Goal: Information Seeking & Learning: Get advice/opinions

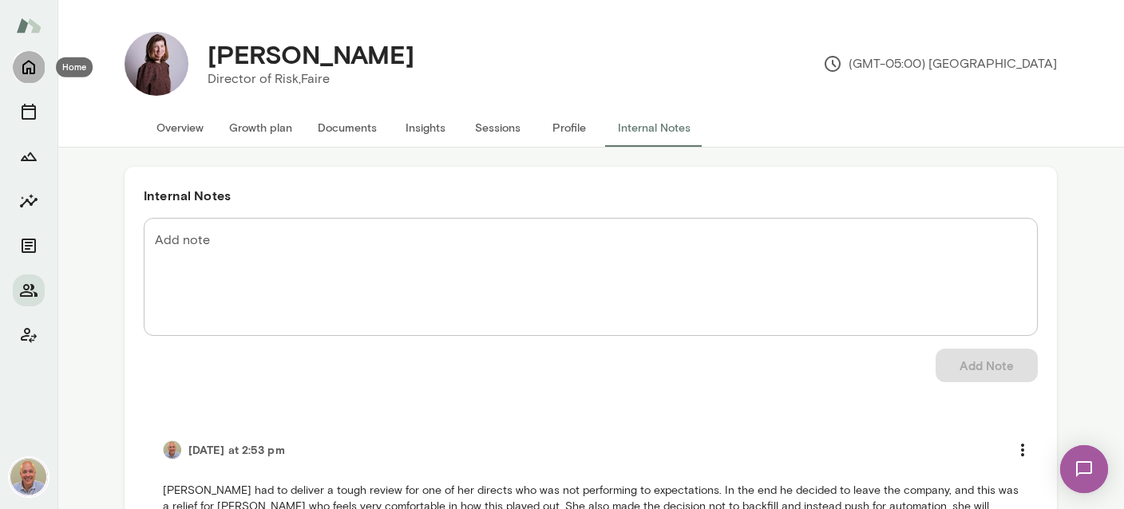
click at [33, 63] on icon "Home" at bounding box center [28, 68] width 13 height 14
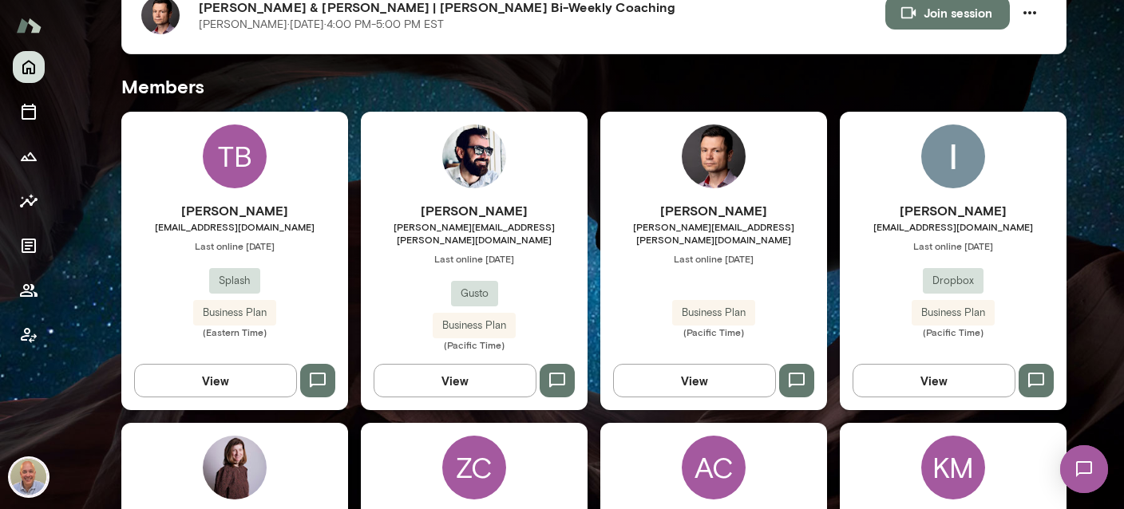
scroll to position [379, 0]
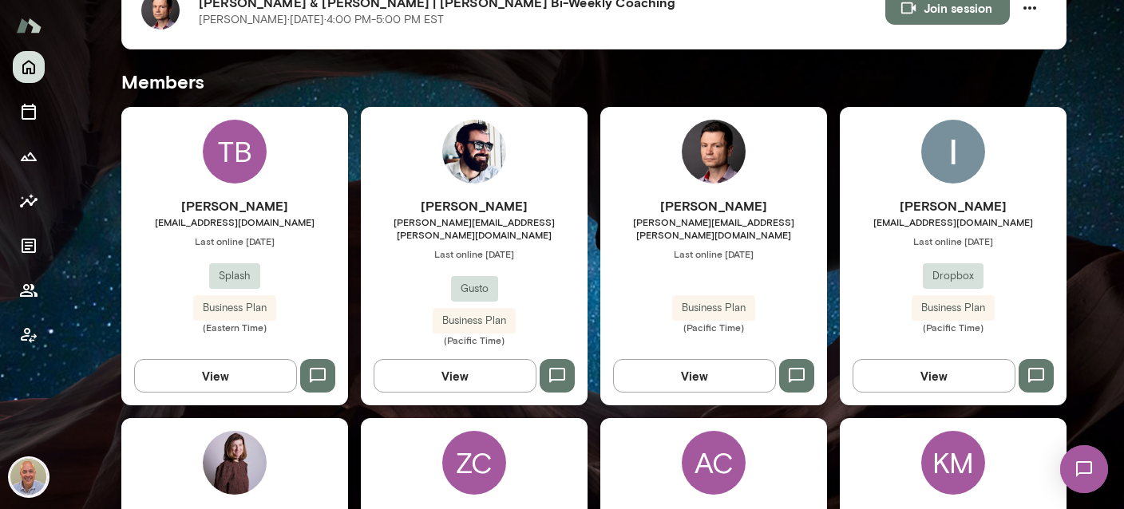
click at [756, 152] on div "Senad Mustafic senad.mustafic@agilebits.com Last online August 20 Business Plan…" at bounding box center [713, 256] width 227 height 299
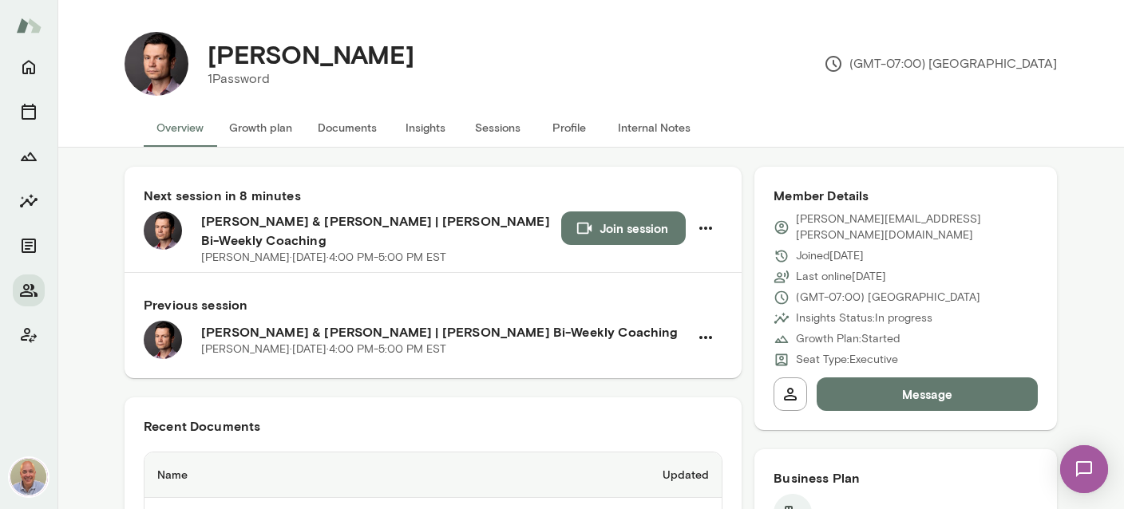
click at [642, 134] on button "Internal Notes" at bounding box center [654, 128] width 98 height 38
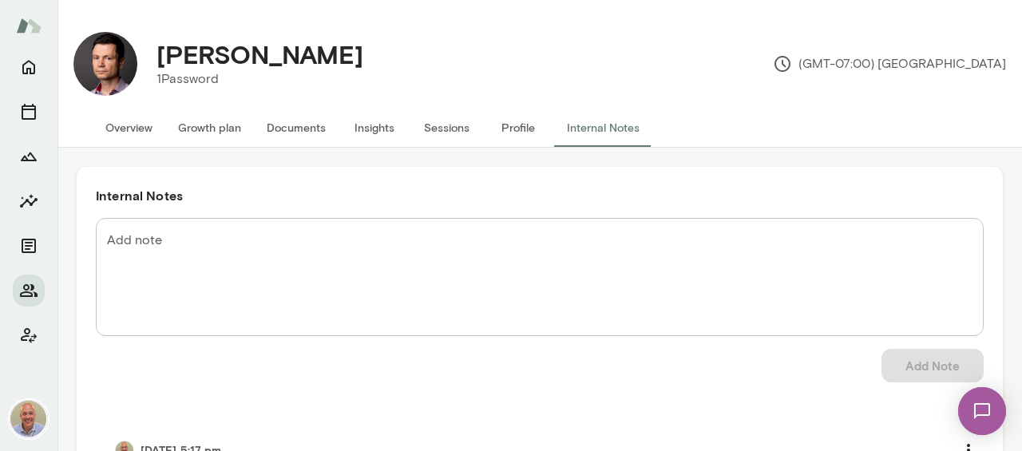
click at [144, 122] on button "Overview" at bounding box center [129, 128] width 73 height 38
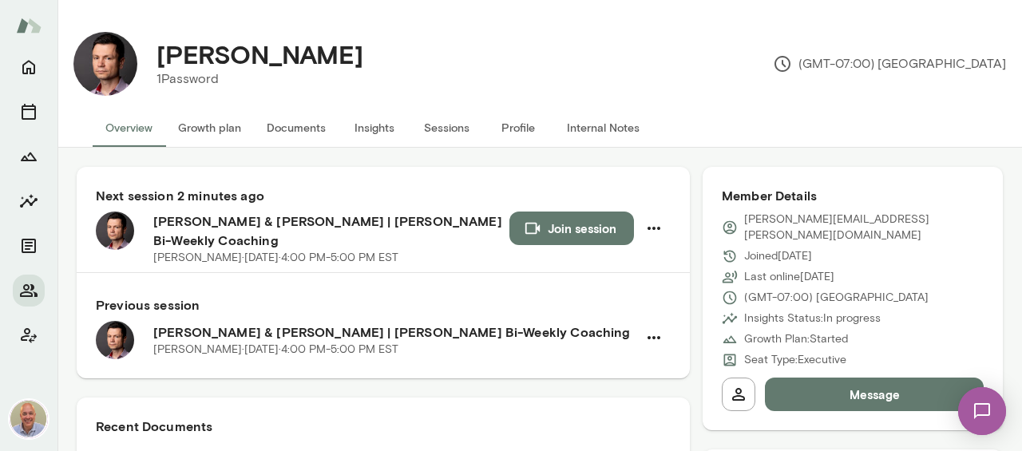
click at [544, 233] on button "Join session" at bounding box center [571, 229] width 125 height 34
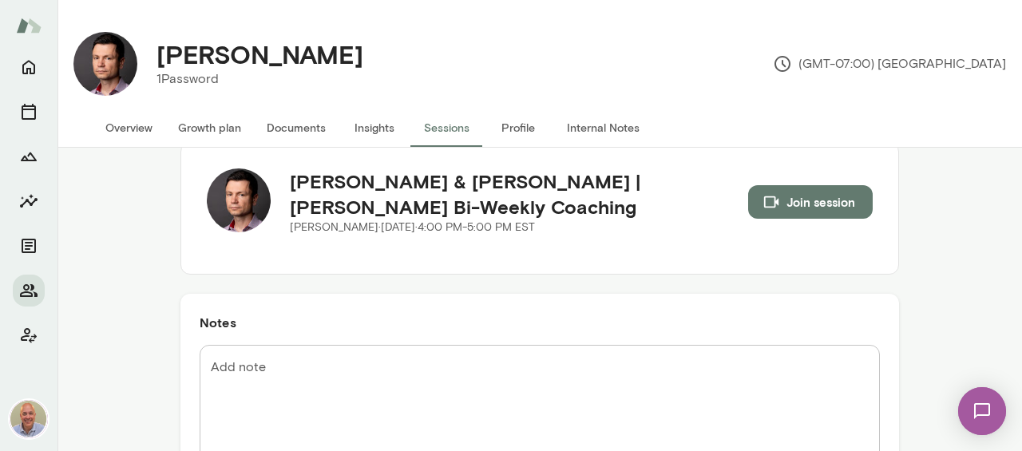
scroll to position [107, 0]
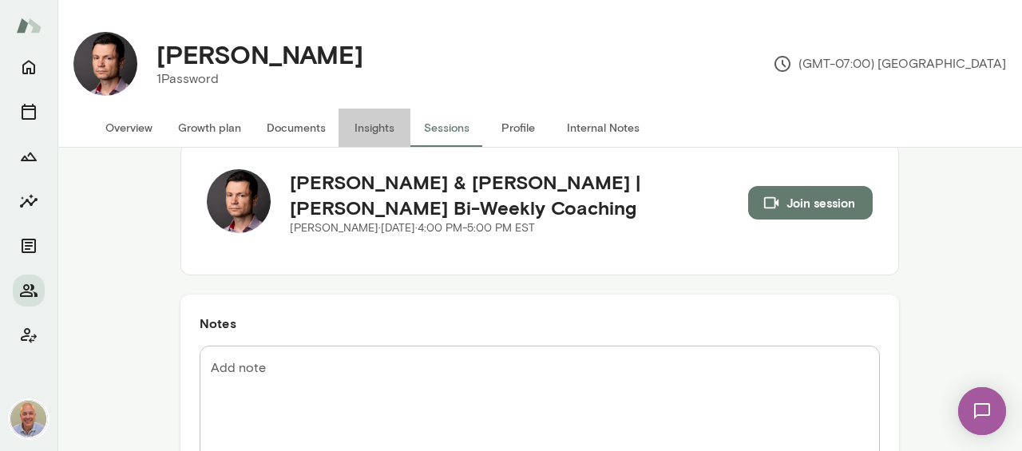
click at [390, 137] on button "Insights" at bounding box center [374, 128] width 72 height 38
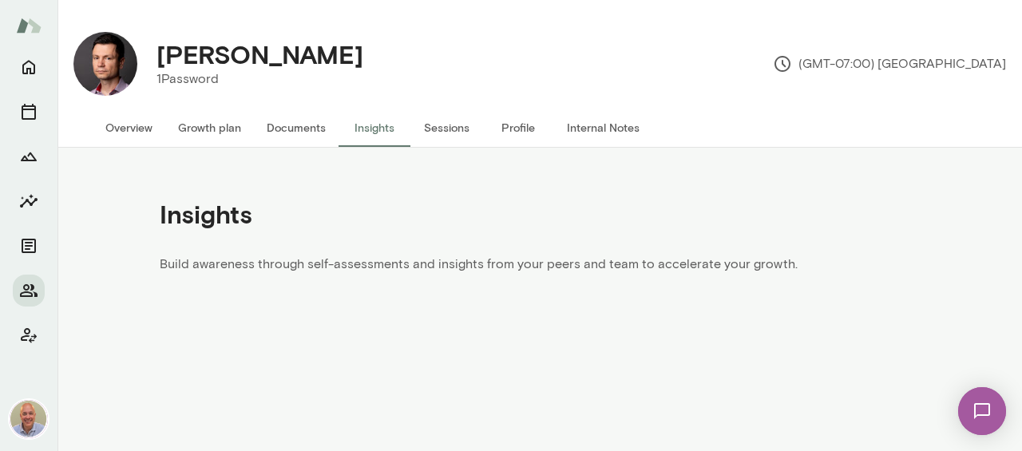
scroll to position [65, 0]
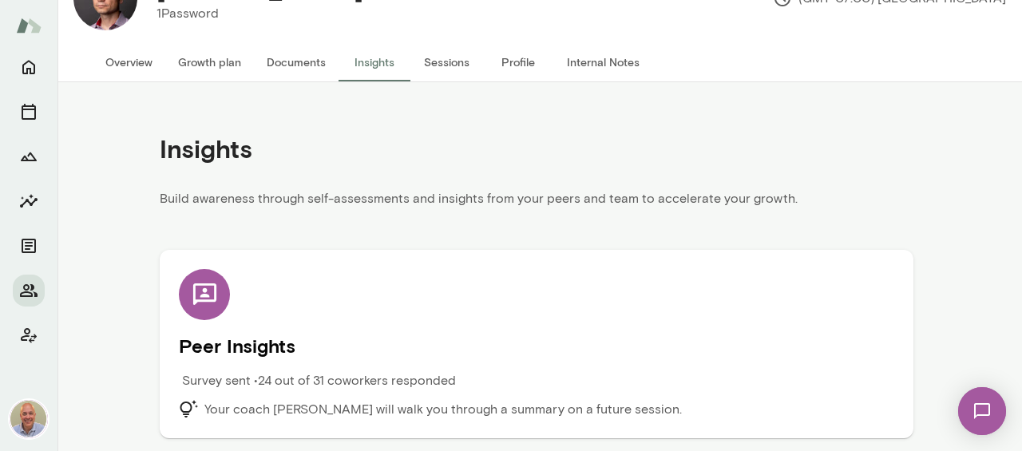
click at [343, 349] on h5 "Peer Insights" at bounding box center [536, 346] width 715 height 26
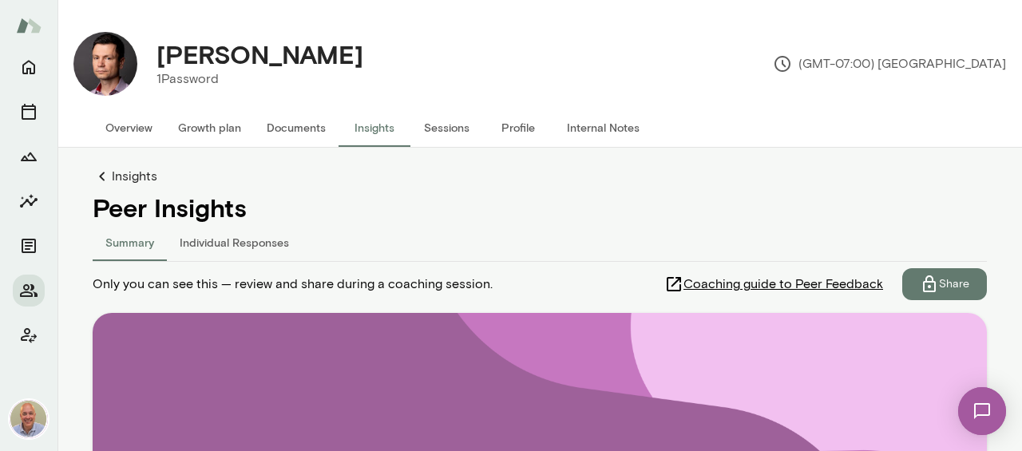
scroll to position [37, 0]
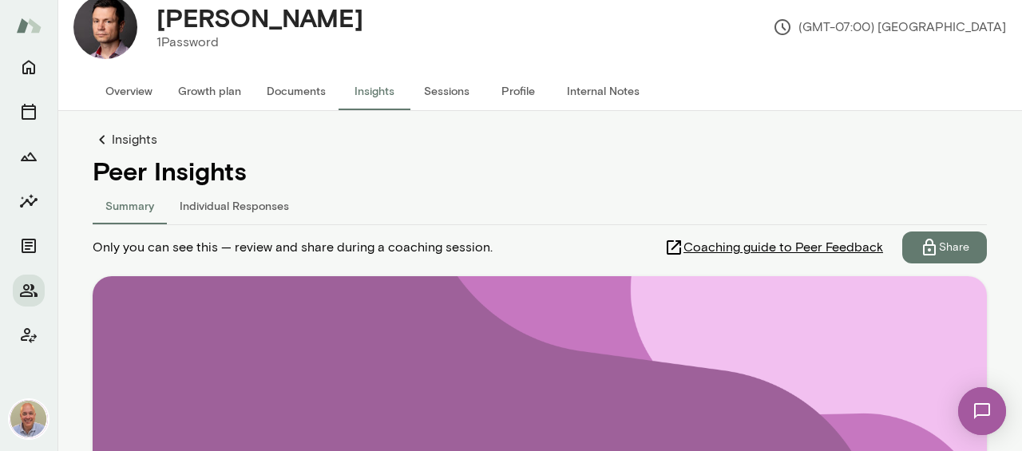
click at [239, 201] on button "Individual Responses" at bounding box center [234, 205] width 135 height 38
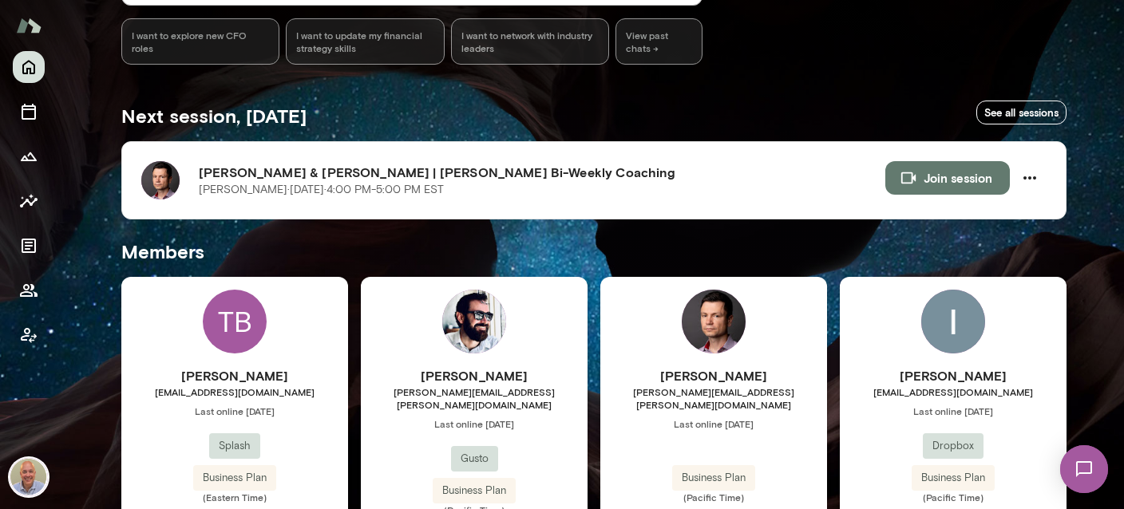
scroll to position [379, 0]
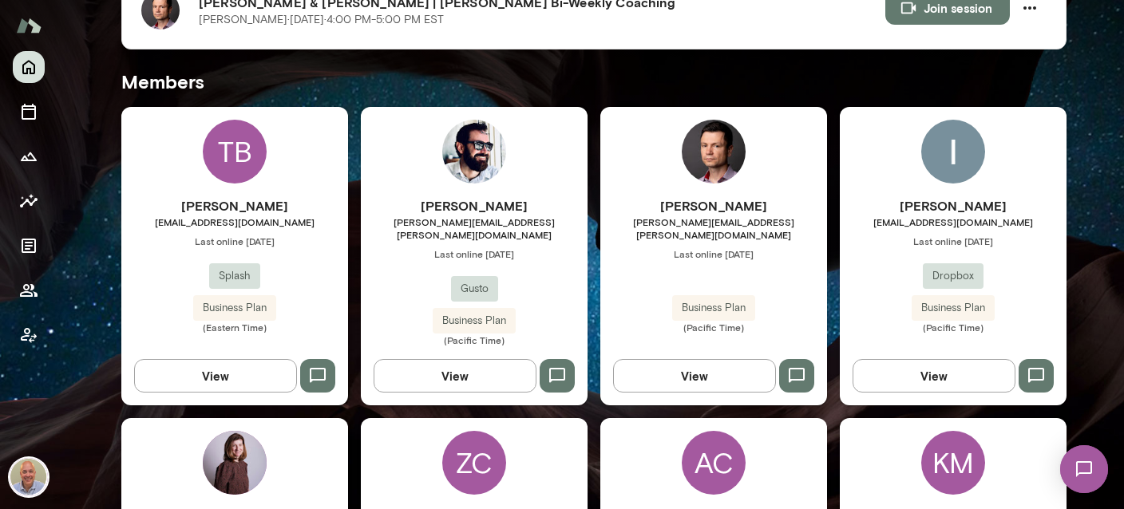
click at [710, 169] on img at bounding box center [714, 152] width 64 height 64
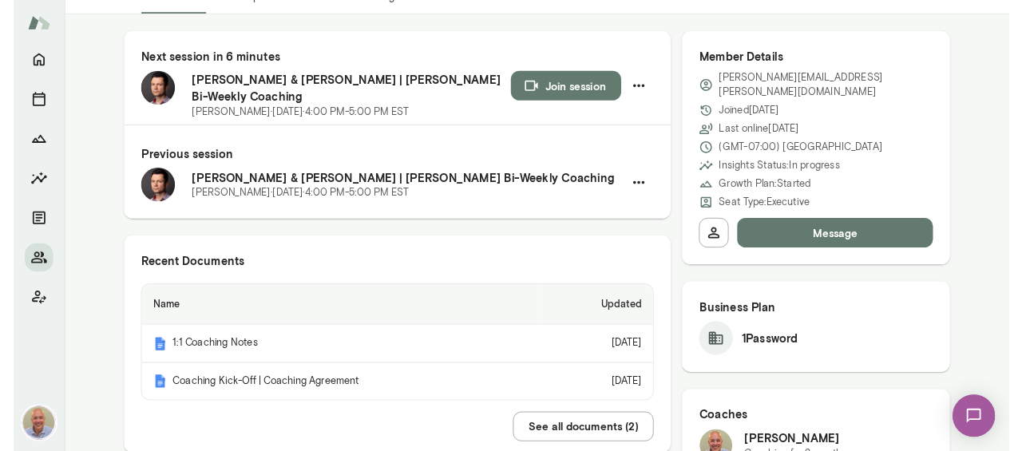
scroll to position [284, 0]
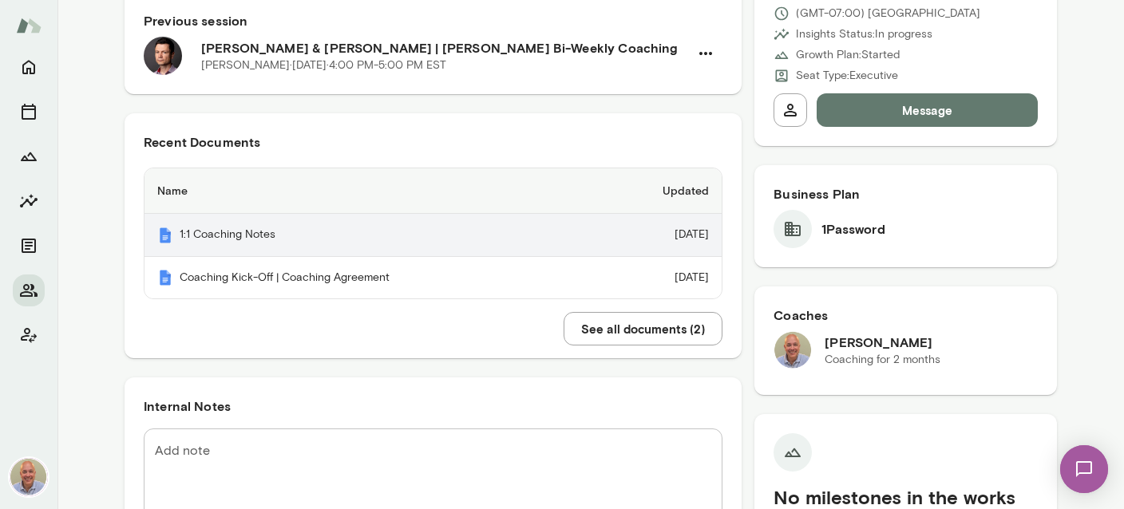
click at [271, 243] on th "1:1 Coaching Notes" at bounding box center [370, 235] width 452 height 43
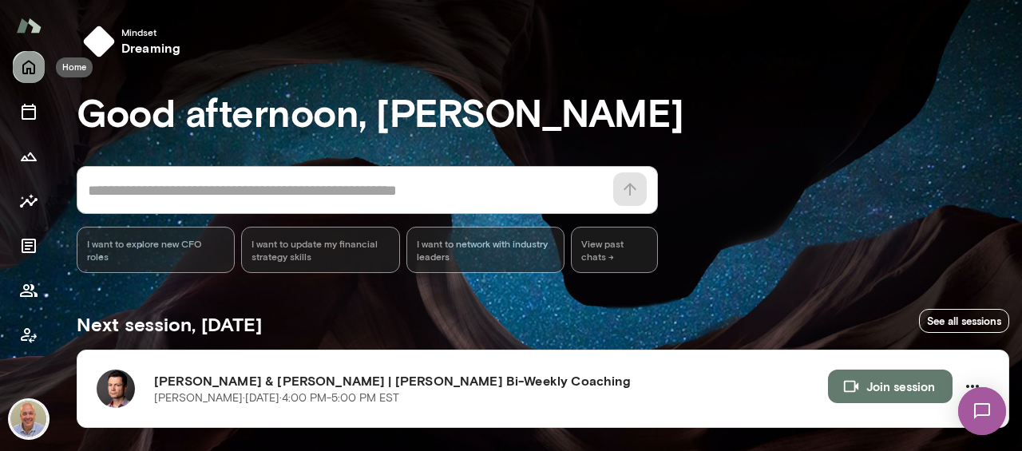
click at [26, 71] on icon "Home" at bounding box center [28, 66] width 19 height 19
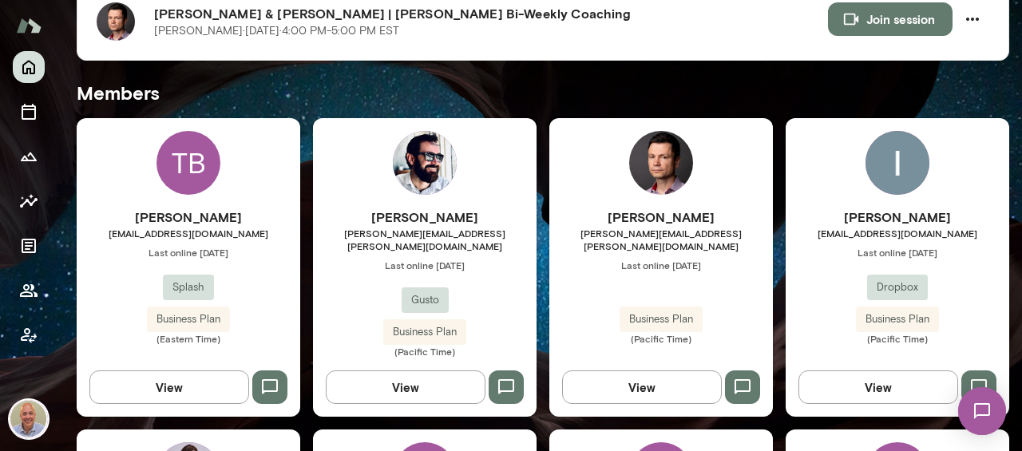
scroll to position [368, 0]
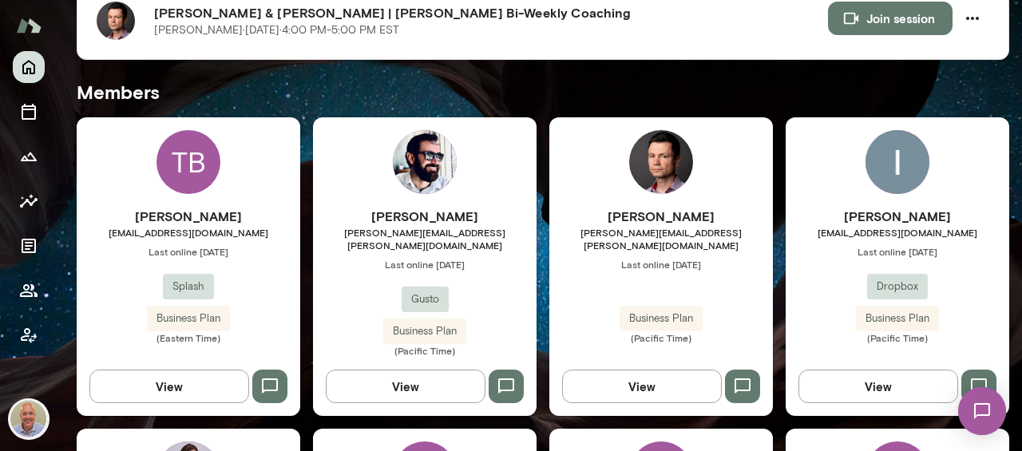
click at [353, 118] on div "Jonathan Joyner jonathan.joyner@gusto.com Last online July 29 Gusto Business Pl…" at bounding box center [425, 266] width 224 height 299
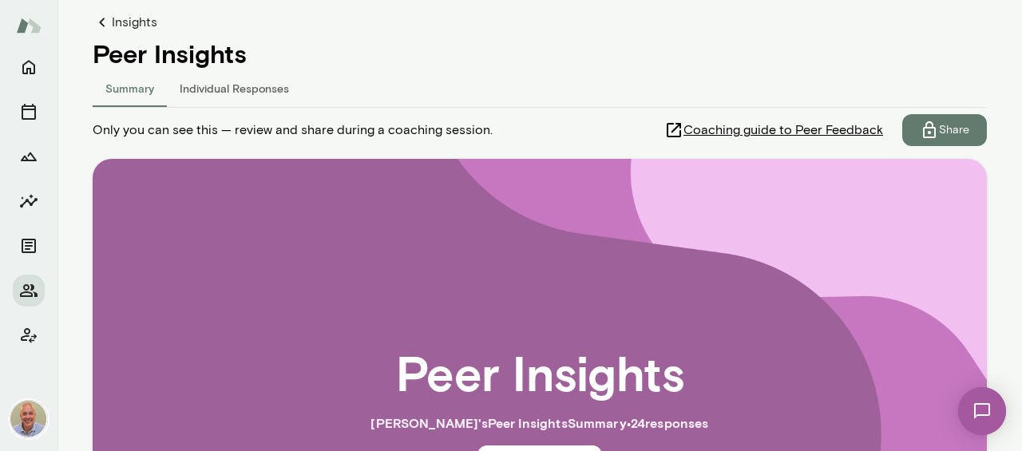
scroll to position [155, 0]
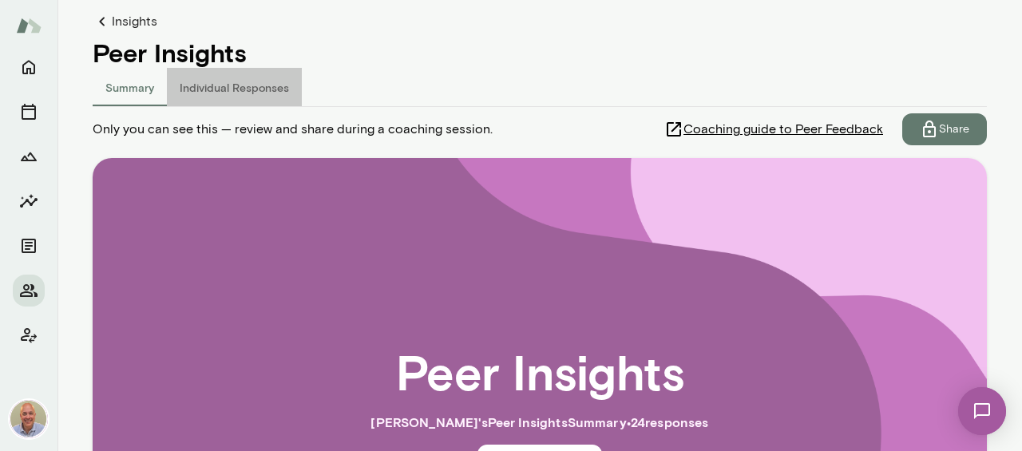
click at [260, 90] on button "Individual Responses" at bounding box center [234, 87] width 135 height 38
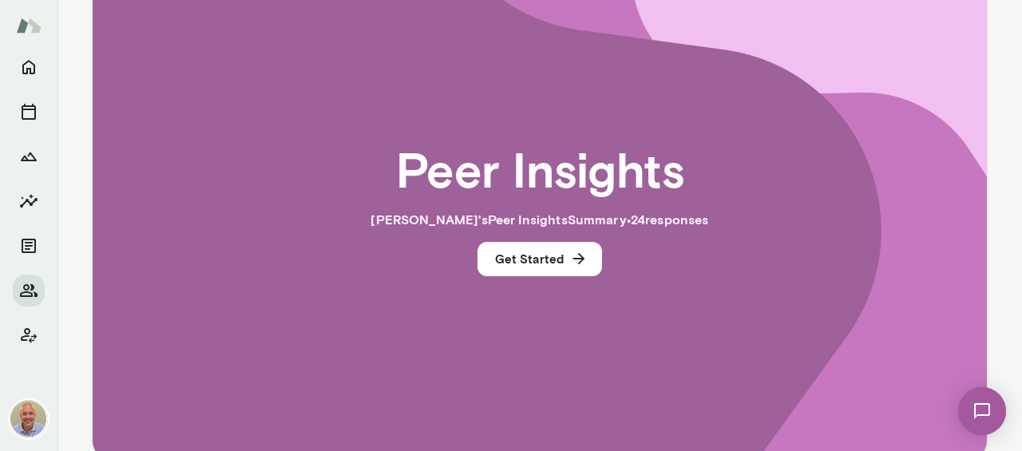
scroll to position [449, 0]
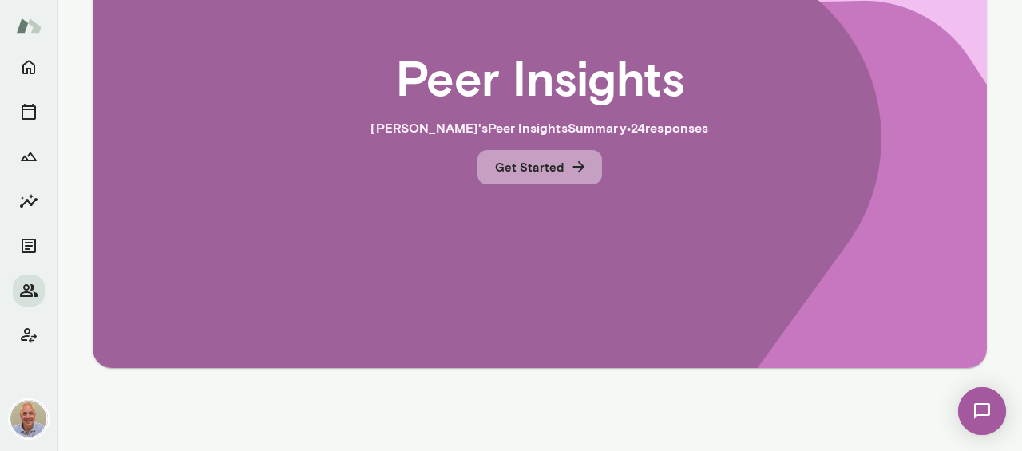
click at [570, 165] on icon "button" at bounding box center [579, 167] width 18 height 18
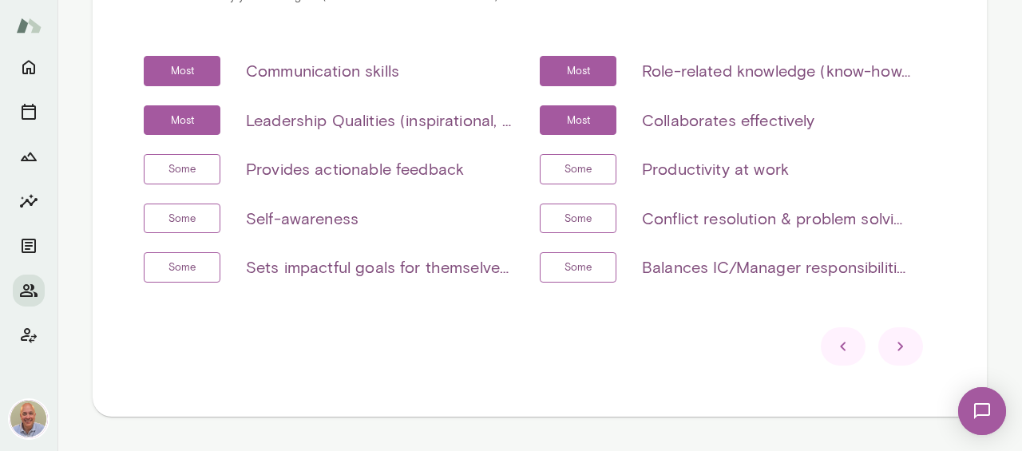
scroll to position [405, 0]
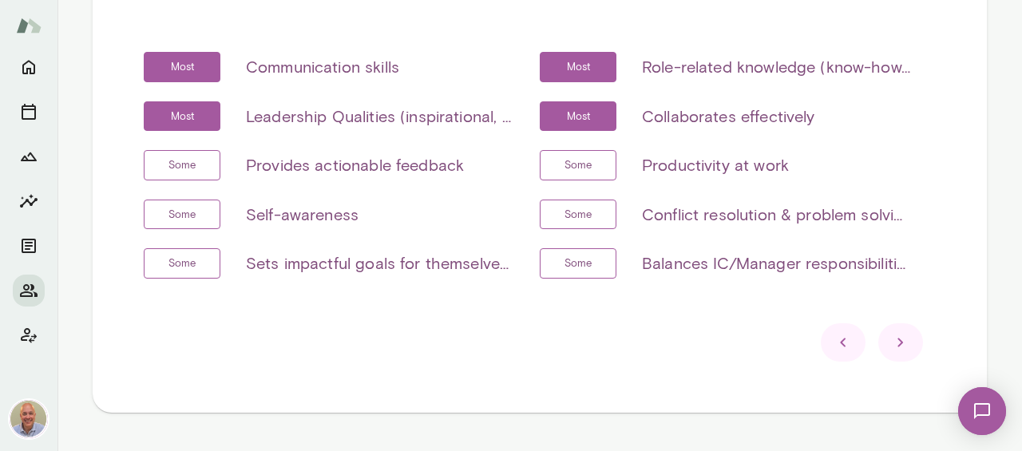
click at [890, 350] on div at bounding box center [900, 342] width 45 height 38
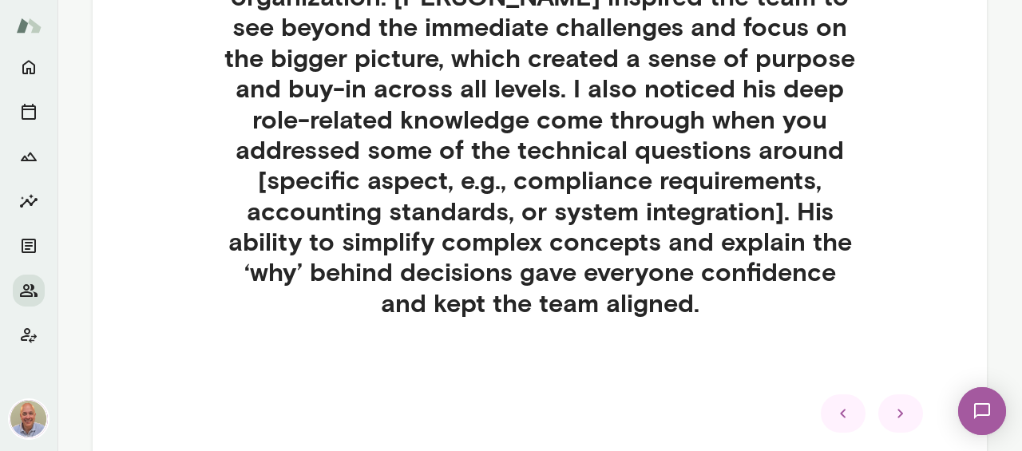
click at [903, 416] on icon at bounding box center [900, 413] width 19 height 19
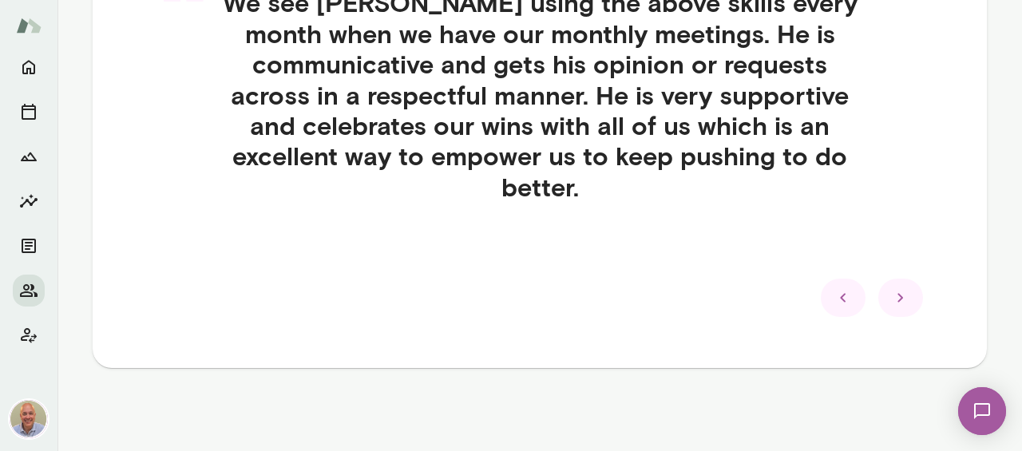
scroll to position [508, 0]
click at [898, 299] on icon at bounding box center [900, 297] width 19 height 19
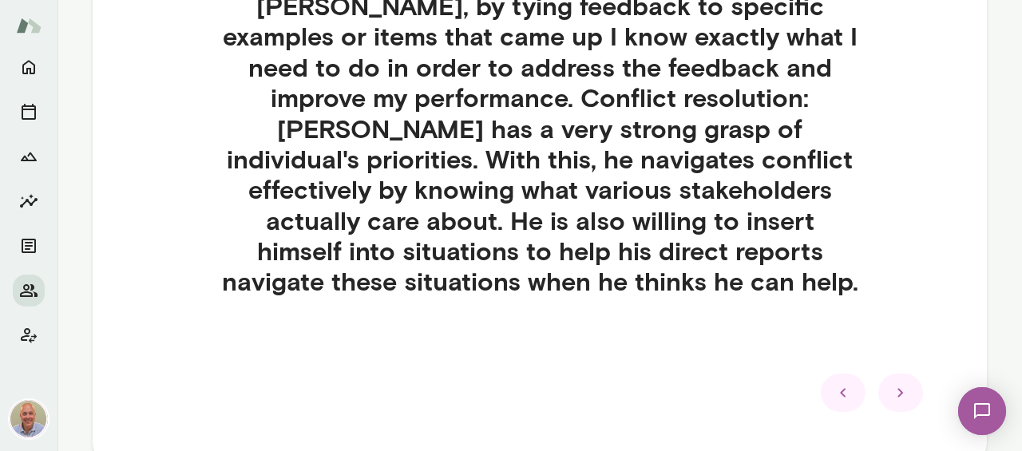
scroll to position [629, 0]
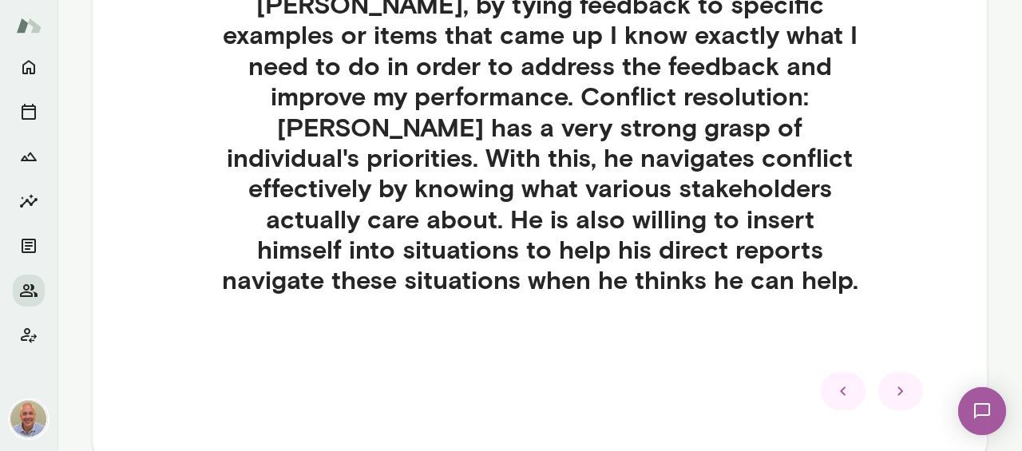
click at [898, 389] on icon at bounding box center [900, 391] width 19 height 19
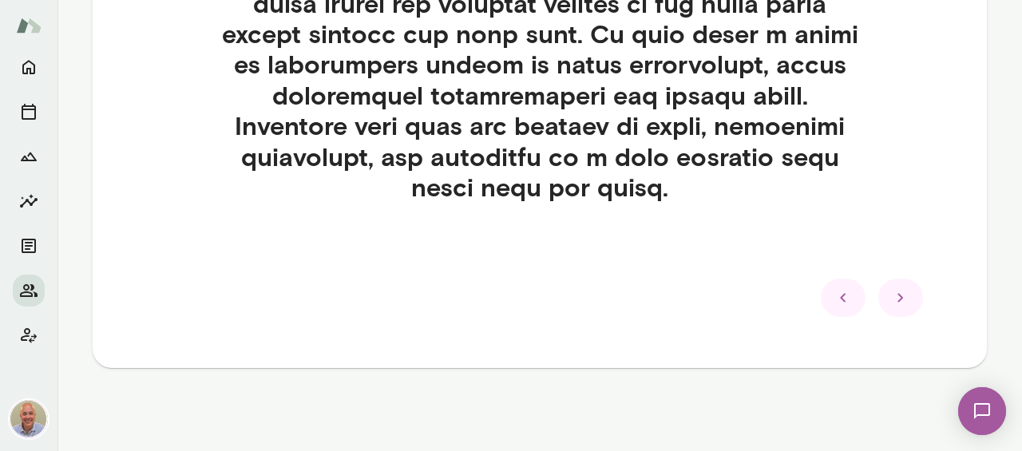
click at [900, 307] on icon at bounding box center [900, 297] width 19 height 19
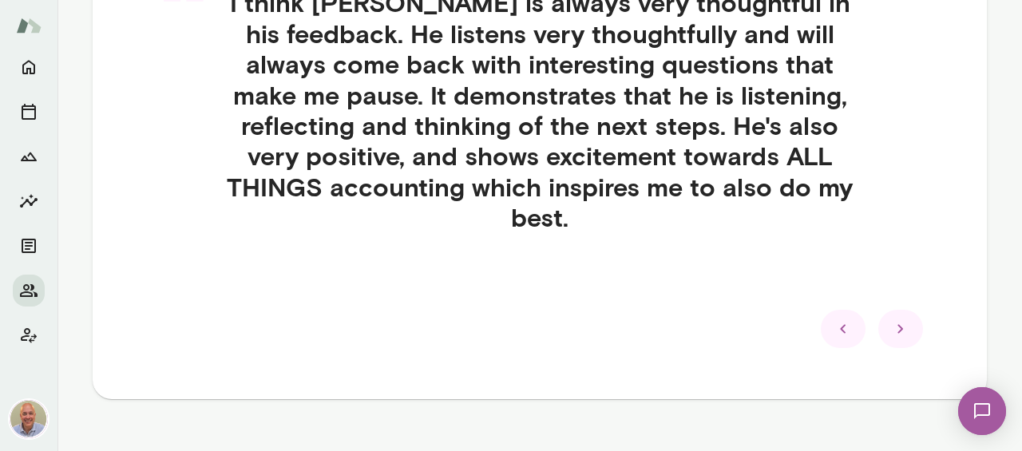
click at [900, 319] on icon at bounding box center [900, 328] width 19 height 19
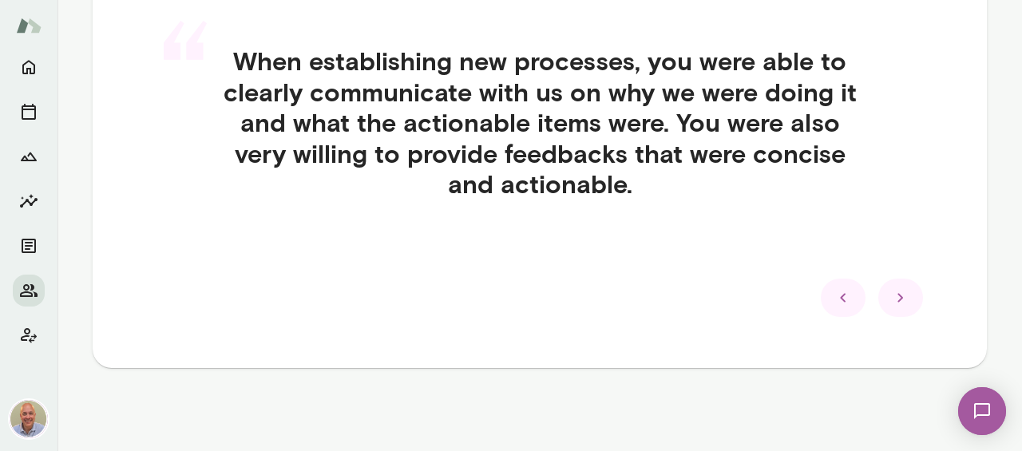
scroll to position [449, 0]
click at [900, 305] on icon at bounding box center [900, 297] width 19 height 19
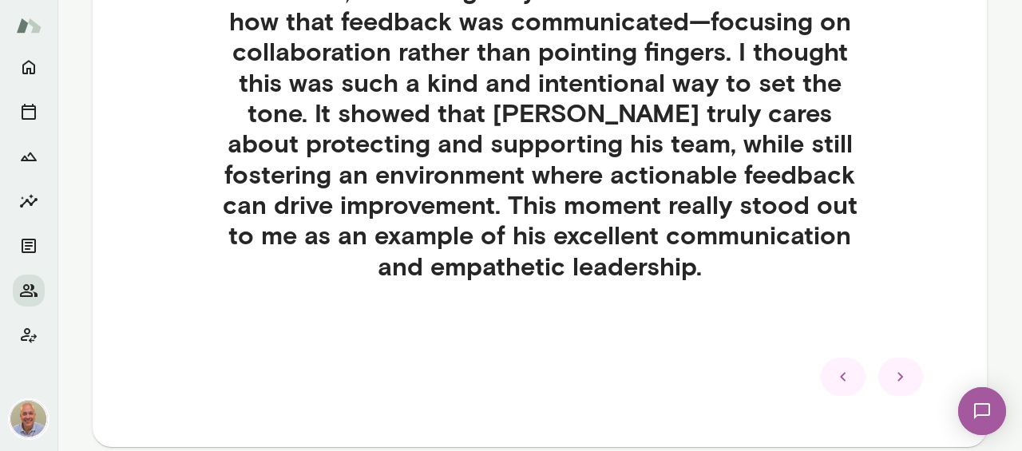
click at [903, 367] on icon at bounding box center [900, 376] width 19 height 19
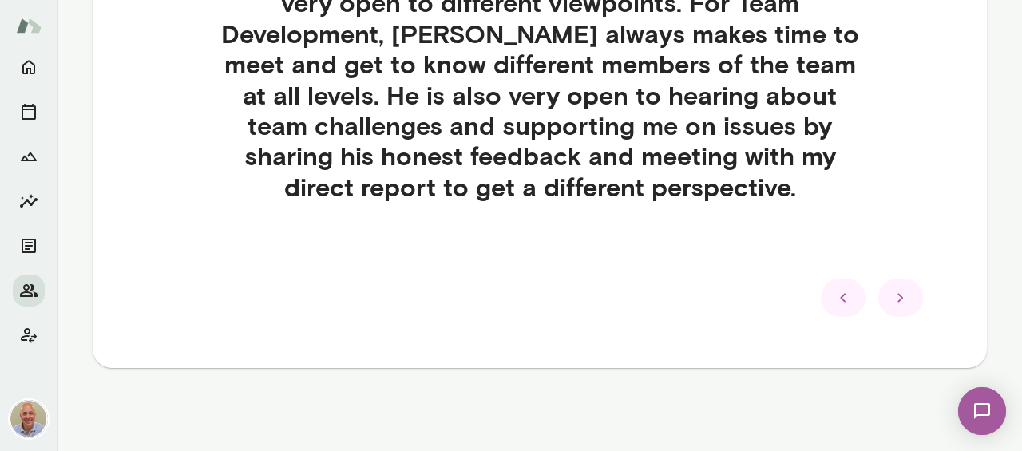
click at [898, 296] on icon at bounding box center [900, 297] width 19 height 19
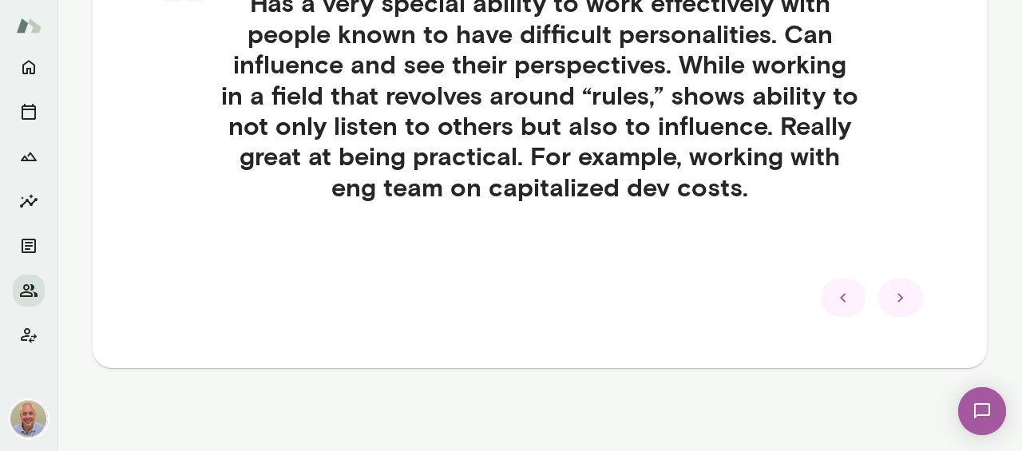
click at [898, 296] on icon at bounding box center [900, 297] width 19 height 19
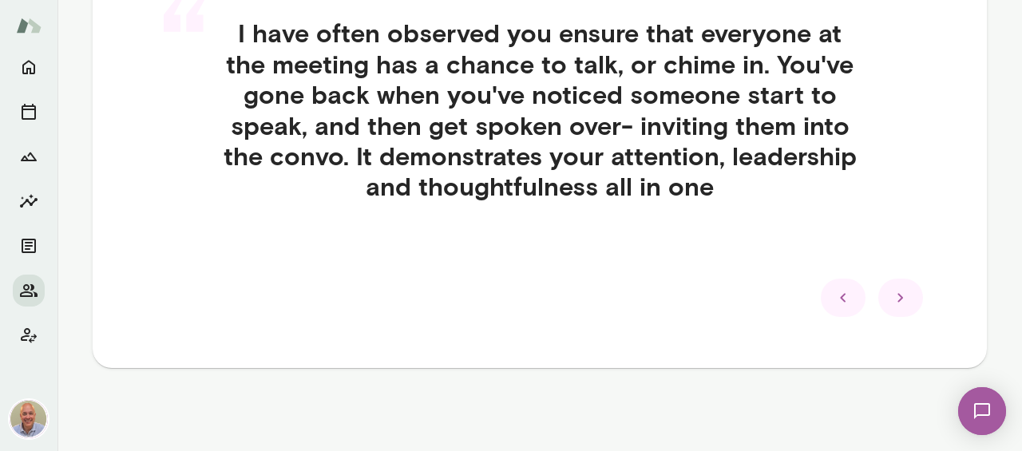
scroll to position [477, 0]
click at [898, 296] on icon at bounding box center [900, 298] width 19 height 19
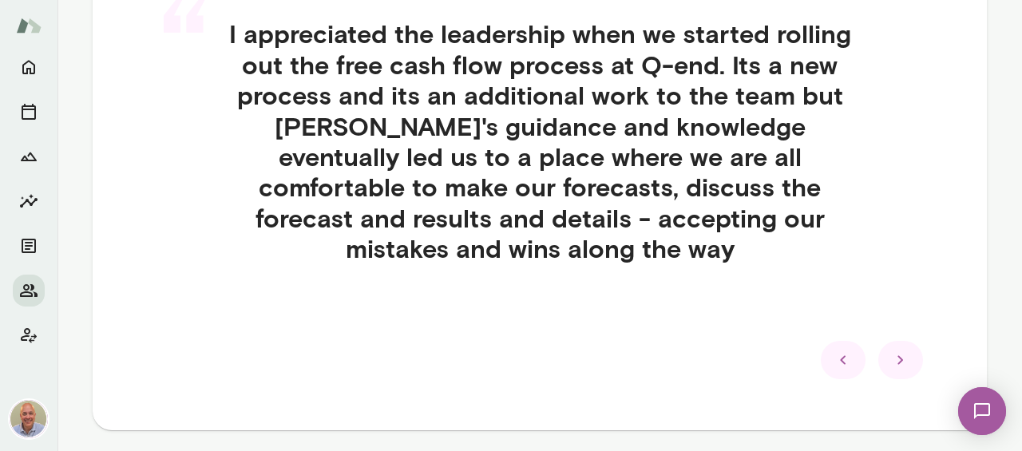
click at [898, 296] on div "“ I appreciated the leadership when we started rolling out the free cash flow p…" at bounding box center [540, 160] width 792 height 360
click at [898, 350] on icon at bounding box center [900, 359] width 19 height 19
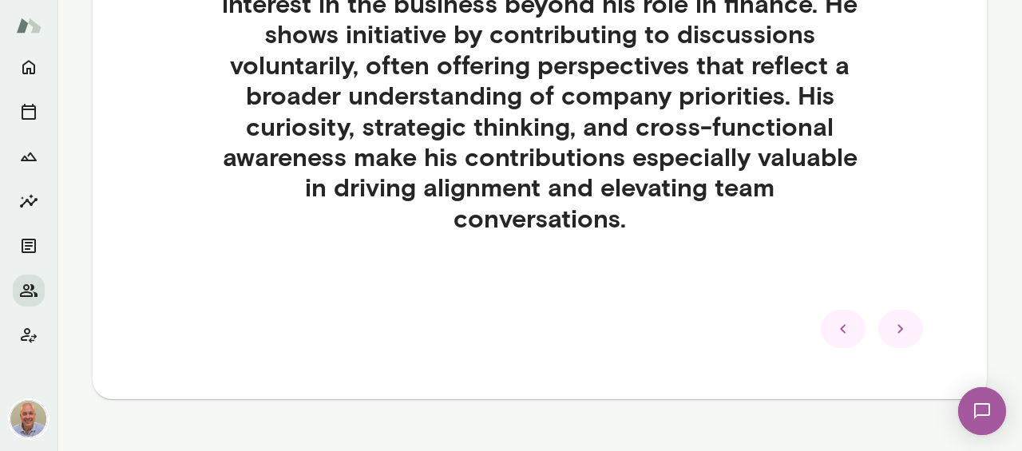
click at [906, 319] on icon at bounding box center [900, 328] width 19 height 19
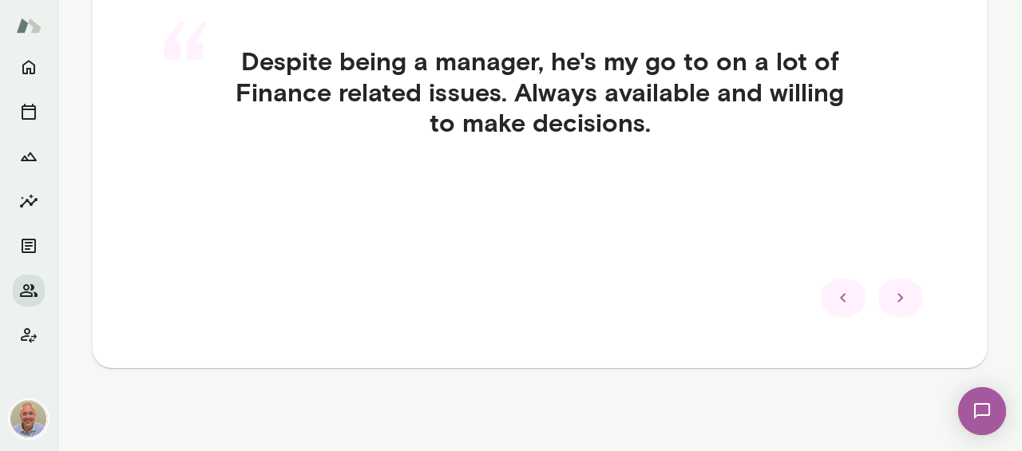
click at [906, 298] on icon at bounding box center [900, 297] width 19 height 19
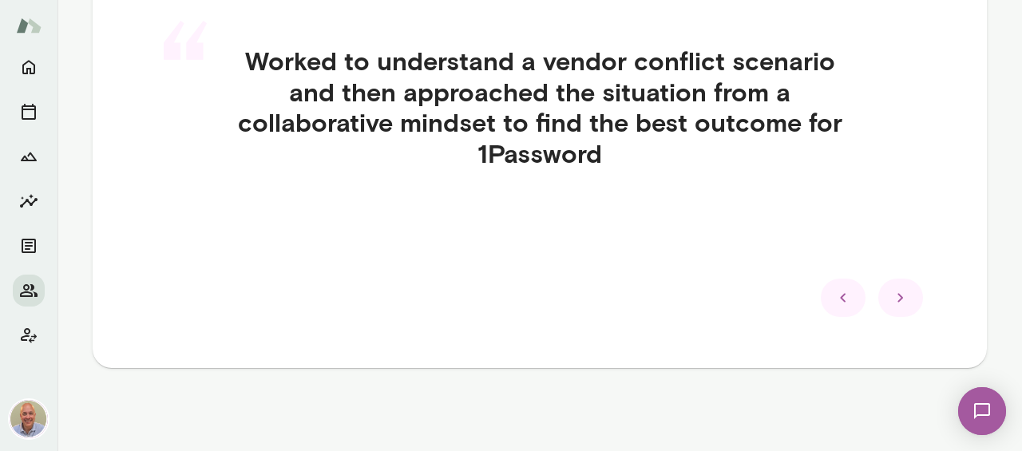
click at [906, 298] on icon at bounding box center [900, 297] width 19 height 19
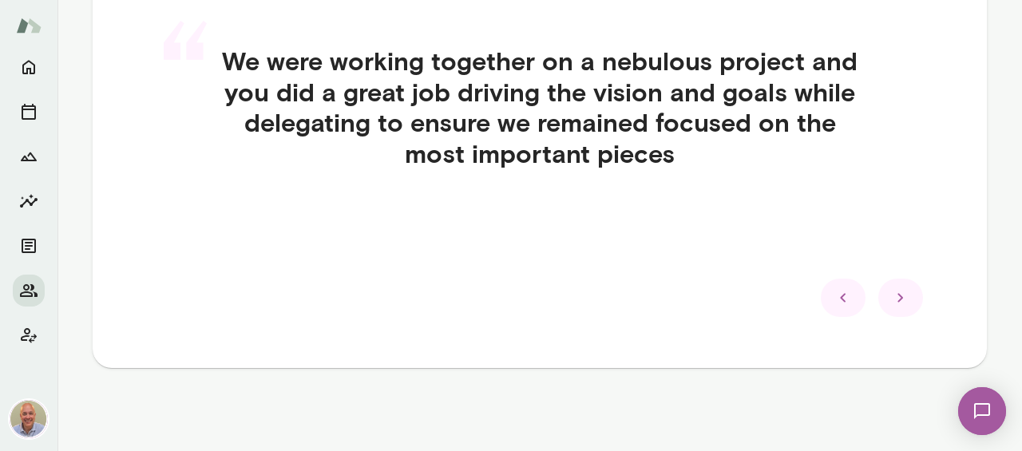
click at [906, 298] on icon at bounding box center [900, 297] width 19 height 19
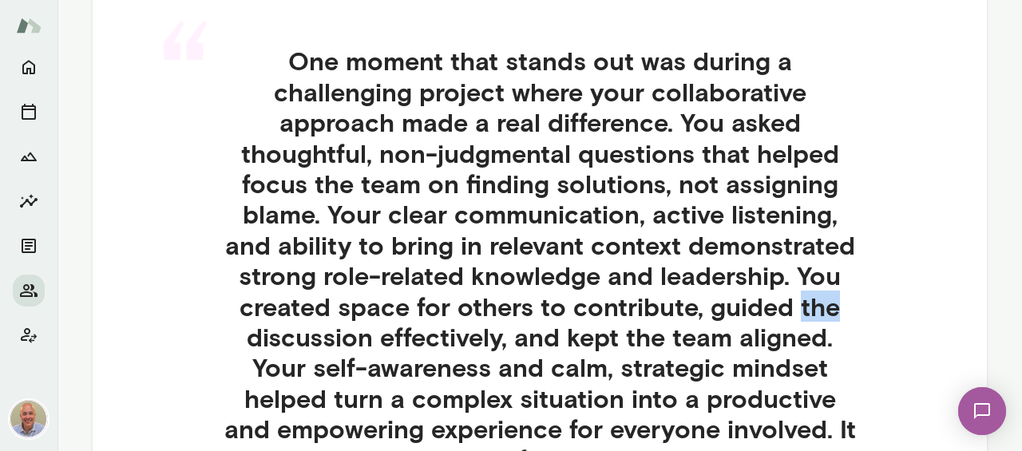
click at [906, 298] on div "“ One moment that stands out was during a challenging project where your collab…" at bounding box center [540, 279] width 792 height 544
drag, startPoint x: 906, startPoint y: 298, endPoint x: 900, endPoint y: 315, distance: 18.7
click at [900, 315] on div "“ One moment that stands out was during a challenging project where your collab…" at bounding box center [540, 279] width 792 height 544
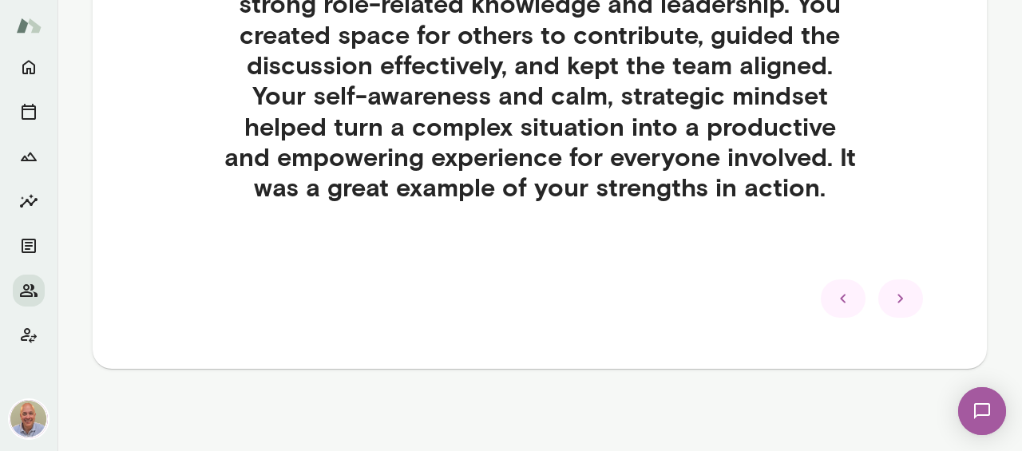
click at [896, 315] on div at bounding box center [900, 298] width 45 height 38
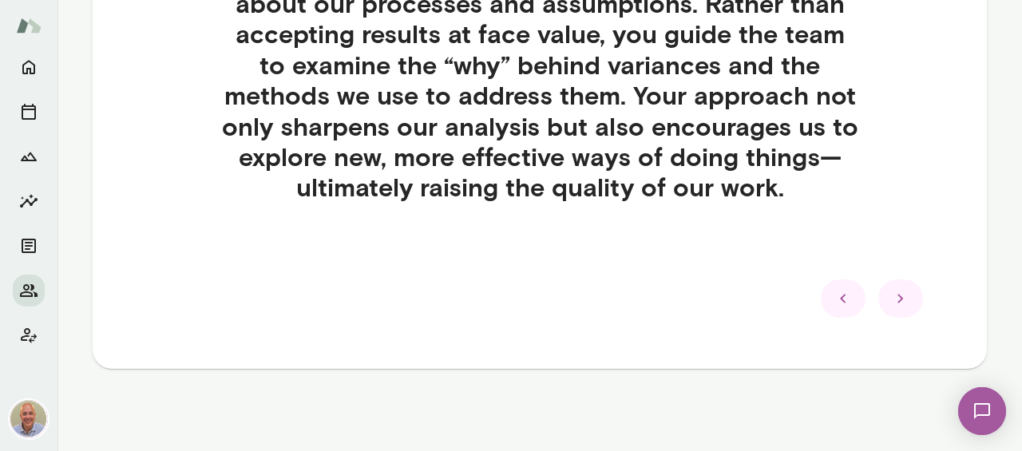
click at [896, 315] on div at bounding box center [900, 298] width 45 height 38
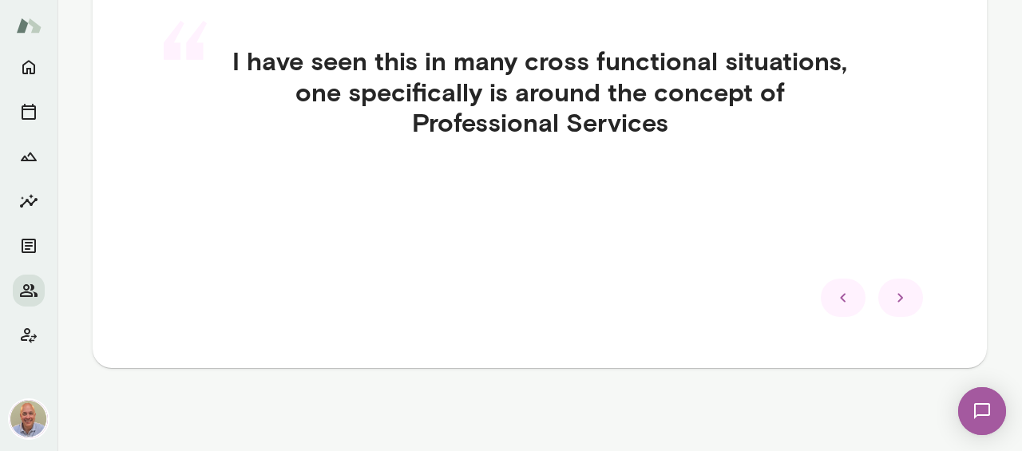
click at [896, 315] on div at bounding box center [900, 298] width 45 height 38
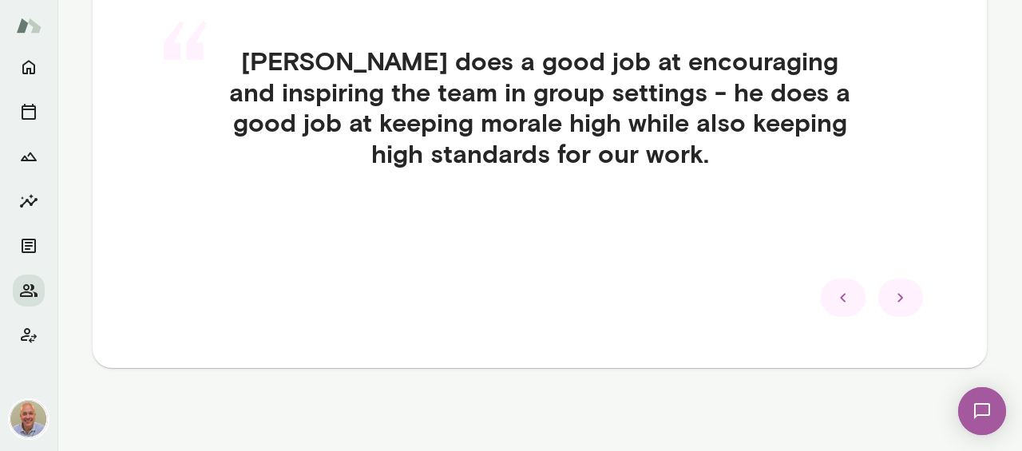
click at [896, 315] on div at bounding box center [900, 298] width 45 height 38
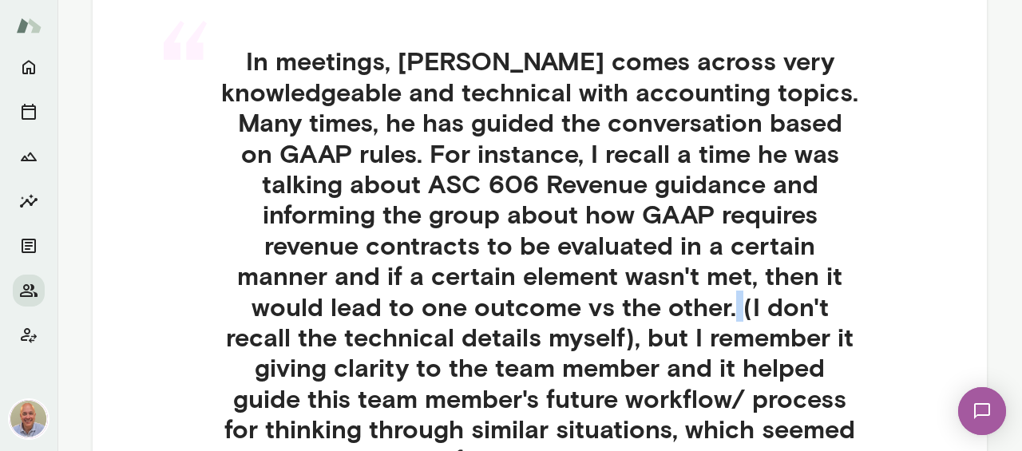
click at [896, 315] on h4 "In meetings, [PERSON_NAME] comes across very knowledgeable and technical with a…" at bounding box center [539, 260] width 715 height 429
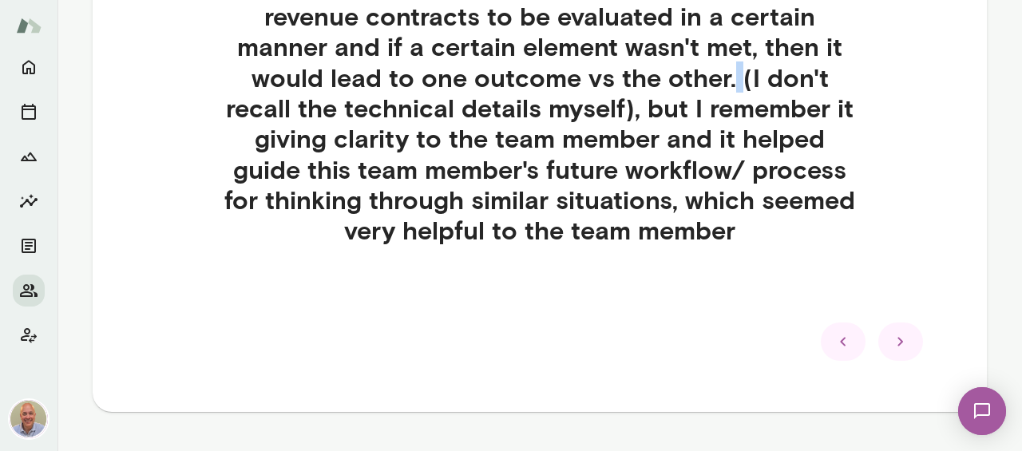
click at [898, 336] on icon at bounding box center [900, 341] width 19 height 19
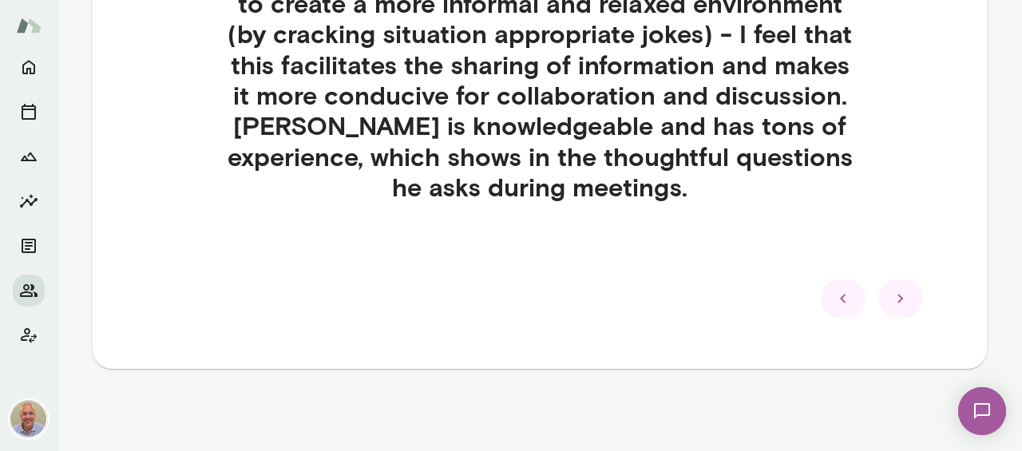
click at [901, 279] on div at bounding box center [900, 298] width 45 height 38
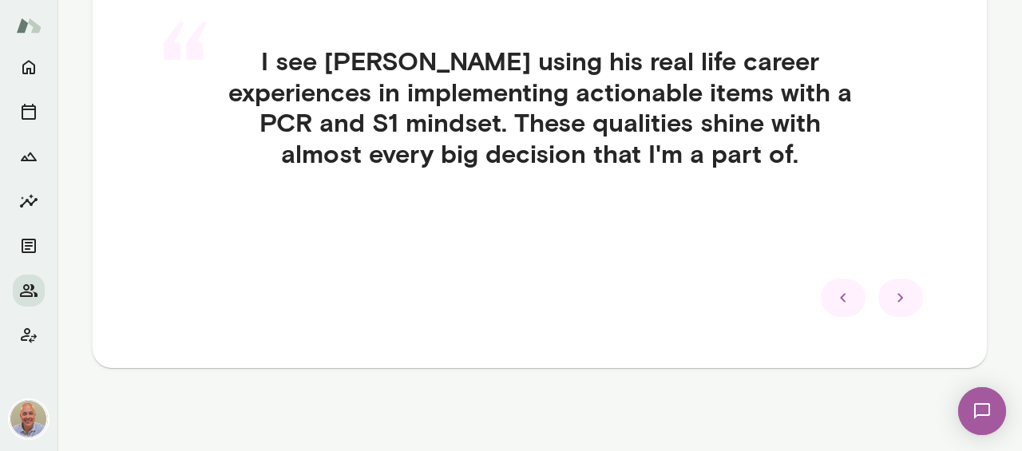
scroll to position [449, 0]
click at [898, 313] on div at bounding box center [900, 298] width 45 height 38
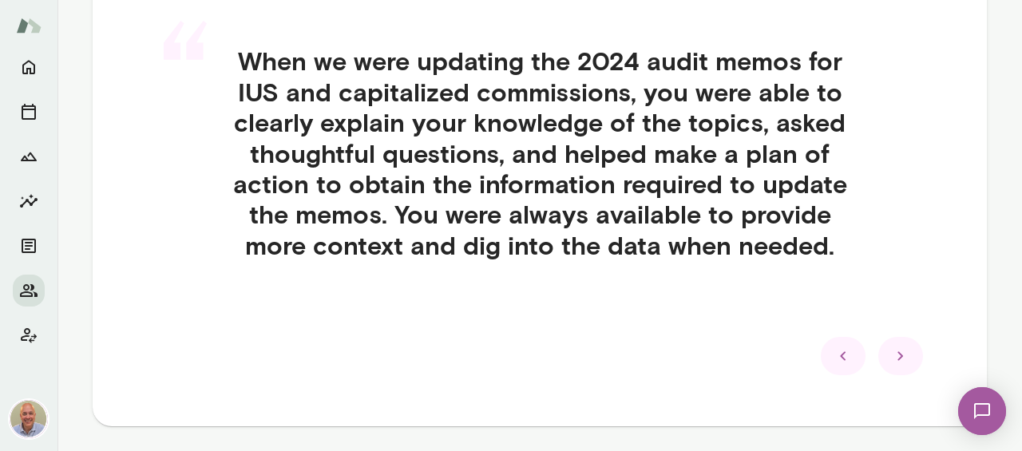
click at [899, 377] on div "Strengths Feedback from colleagues “ When we were updating the 2024 audit memos…" at bounding box center [540, 144] width 894 height 563
